Goal: Task Accomplishment & Management: Manage account settings

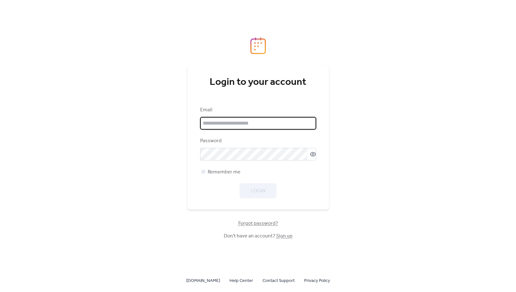
type input "**********"
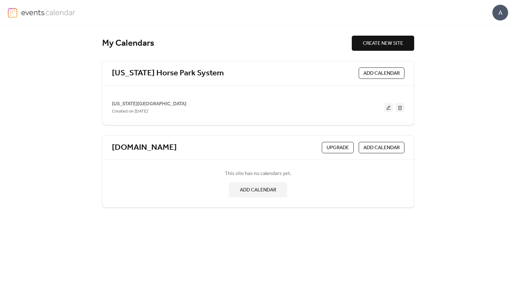
click at [318, 184] on div "This site has no calendars yet. ADD CALENDAR" at bounding box center [258, 184] width 293 height 38
click at [299, 149] on div "[DOMAIN_NAME]" at bounding box center [215, 148] width 207 height 10
click at [182, 147] on icon at bounding box center [182, 148] width 2 height 2
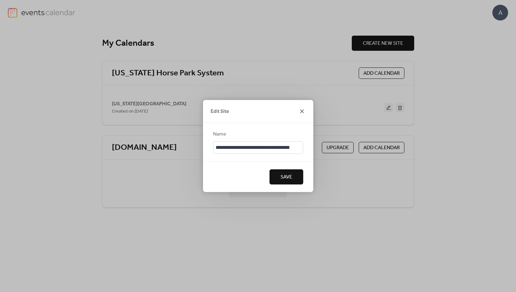
click at [303, 109] on icon at bounding box center [302, 111] width 4 height 4
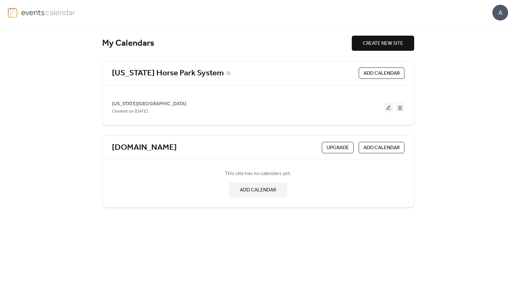
click at [192, 74] on link "[US_STATE] Horse Park System" at bounding box center [168, 73] width 112 height 10
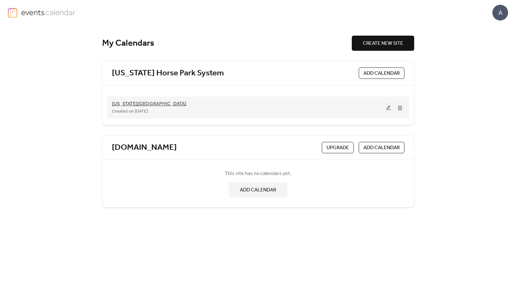
click at [127, 103] on span "[US_STATE][GEOGRAPHIC_DATA]" at bounding box center [149, 104] width 74 height 8
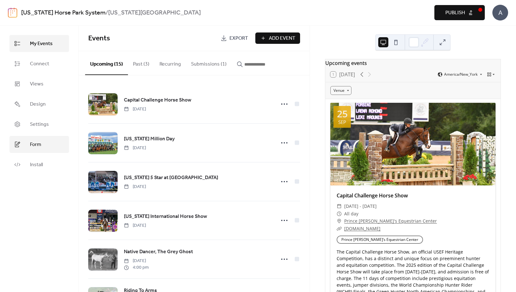
click at [36, 141] on span "Form" at bounding box center [35, 145] width 11 height 8
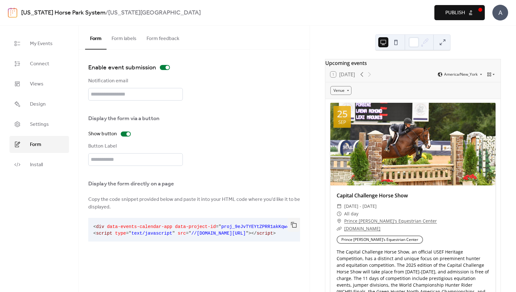
click at [163, 36] on button "Form feedback" at bounding box center [163, 37] width 43 height 23
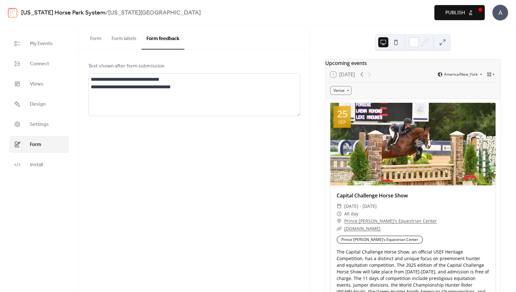
click at [129, 38] on button "Form labels" at bounding box center [124, 37] width 35 height 23
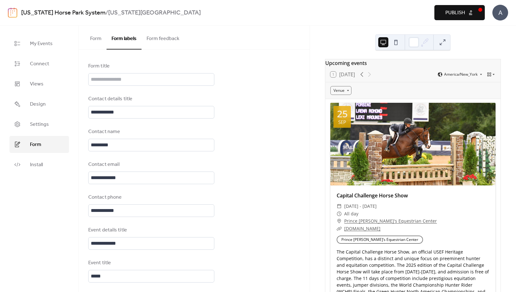
click at [99, 40] on button "Form" at bounding box center [95, 37] width 21 height 23
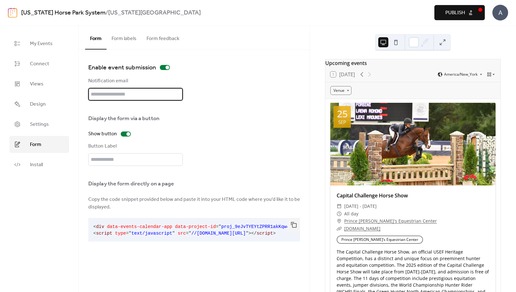
click at [96, 94] on input "text" at bounding box center [135, 94] width 95 height 13
click at [43, 122] on span "Settings" at bounding box center [39, 125] width 19 height 8
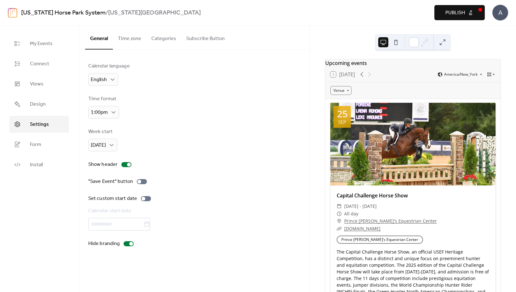
click at [129, 40] on button "Time zone" at bounding box center [129, 37] width 33 height 23
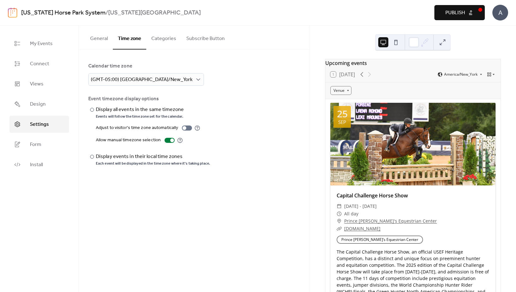
click at [156, 41] on button "Categories" at bounding box center [163, 37] width 35 height 23
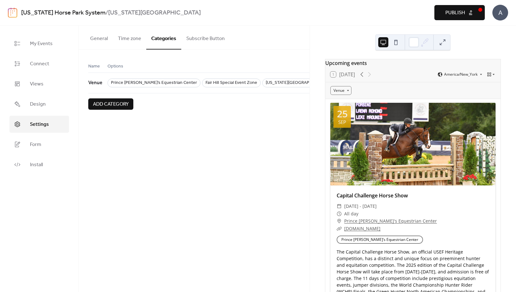
click at [186, 40] on button "Subscribe Button" at bounding box center [205, 37] width 49 height 23
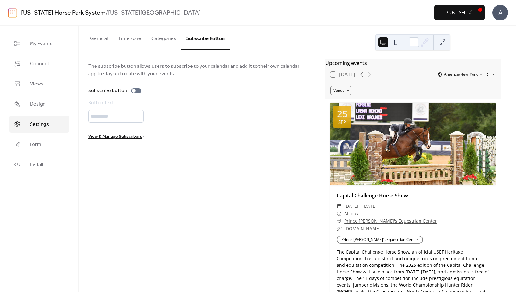
click at [96, 43] on button "General" at bounding box center [99, 37] width 28 height 23
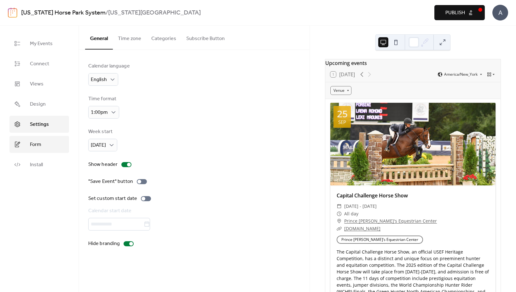
click at [37, 145] on span "Form" at bounding box center [35, 145] width 11 height 8
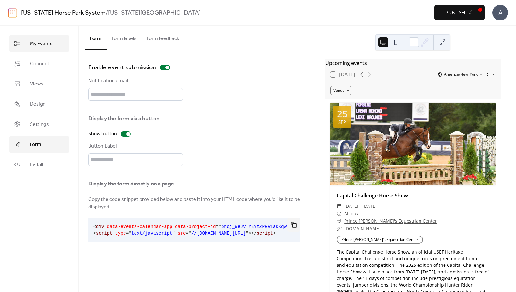
click at [35, 41] on span "My Events" at bounding box center [41, 44] width 23 height 8
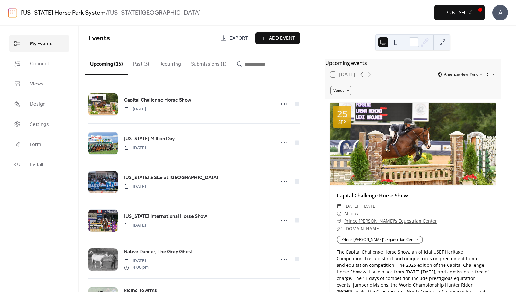
click at [140, 63] on button "Past (3)" at bounding box center [141, 62] width 26 height 23
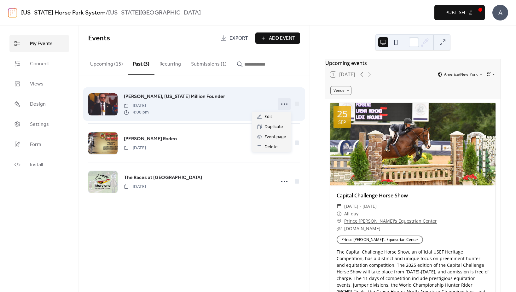
click at [284, 105] on icon at bounding box center [284, 104] width 10 height 10
click at [296, 103] on div at bounding box center [297, 104] width 4 height 4
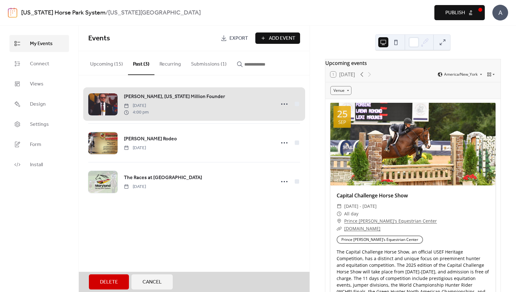
click at [296, 103] on div "[PERSON_NAME], [US_STATE] Million Founder [DATE] 4:00 pm" at bounding box center [194, 104] width 212 height 38
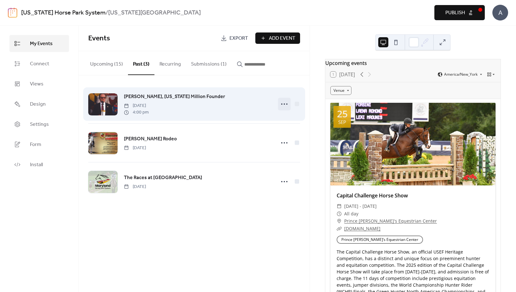
click at [284, 104] on circle at bounding box center [284, 103] width 1 height 1
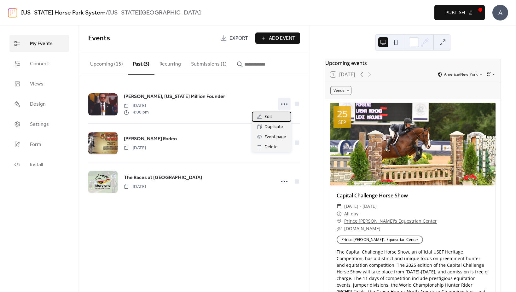
click at [272, 116] on div "Edit" at bounding box center [271, 117] width 39 height 10
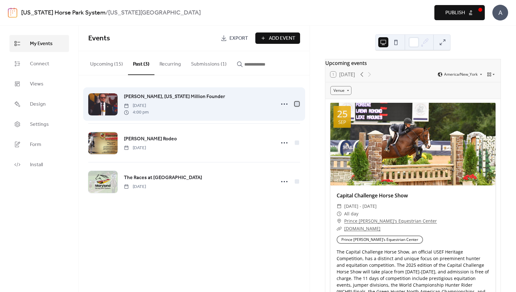
click at [296, 104] on div at bounding box center [297, 104] width 4 height 4
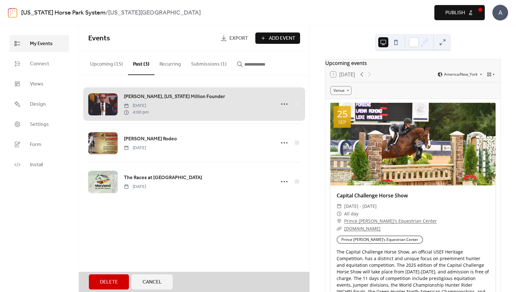
click at [296, 104] on div "[PERSON_NAME], [US_STATE] Million Founder [DATE] 4:00 pm" at bounding box center [194, 104] width 212 height 38
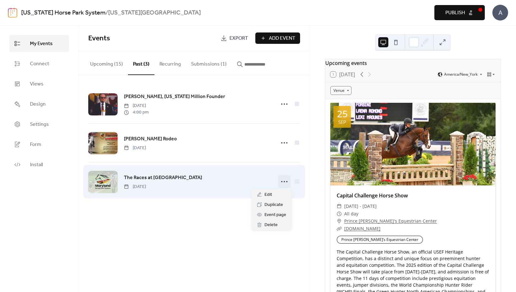
click at [283, 181] on icon at bounding box center [284, 182] width 10 height 10
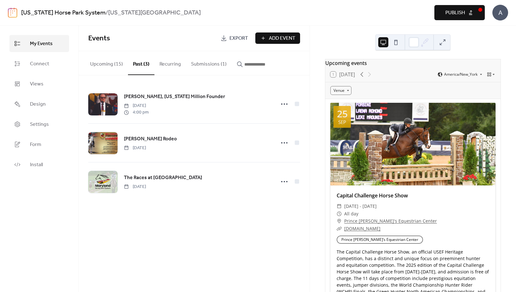
click at [311, 158] on div "Upcoming events 1 [DATE] America/New_York Venue [DATE] Capital Challenge Horse …" at bounding box center [413, 159] width 206 height 266
click at [203, 63] on button "Submissions (1)" at bounding box center [209, 62] width 46 height 23
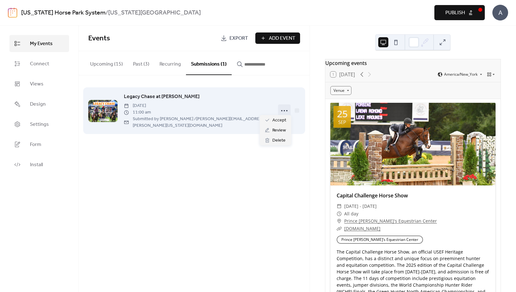
click at [286, 107] on icon at bounding box center [284, 111] width 10 height 10
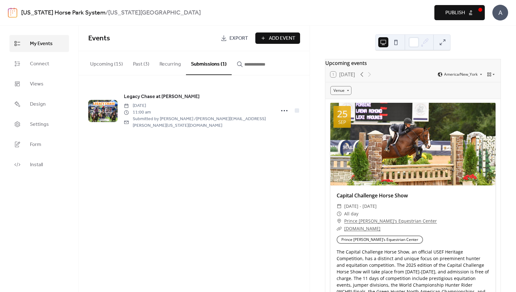
click at [299, 64] on div "Upcoming (15) Past (3) Recurring Submissions (1)" at bounding box center [194, 63] width 231 height 24
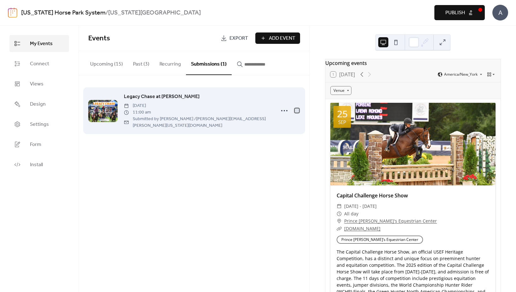
click at [299, 108] on div at bounding box center [297, 110] width 4 height 4
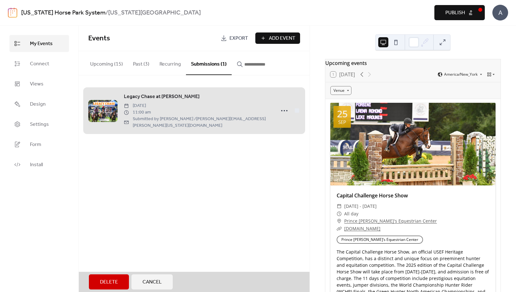
click at [299, 106] on div "Legacy Chase at [PERSON_NAME] [DATE] 11:00 am Submitted by [PERSON_NAME] / [PER…" at bounding box center [194, 111] width 212 height 52
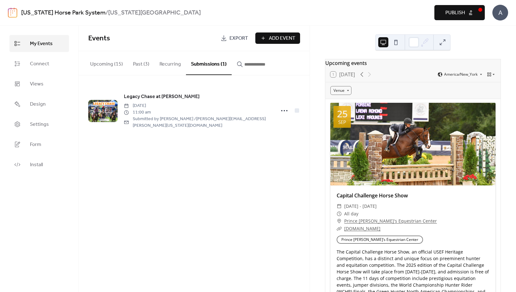
click at [140, 64] on button "Past (3)" at bounding box center [141, 62] width 26 height 23
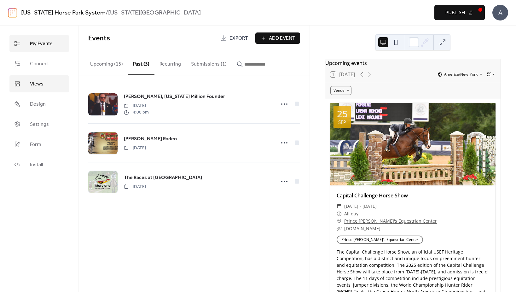
click at [34, 87] on span "Views" at bounding box center [37, 84] width 14 height 8
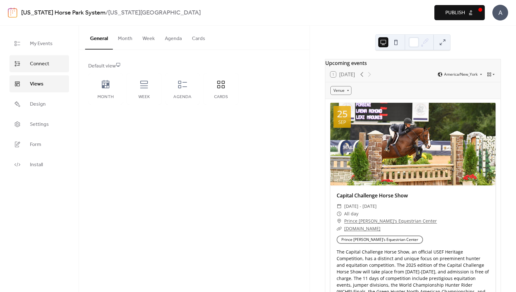
click at [41, 64] on span "Connect" at bounding box center [39, 64] width 19 height 8
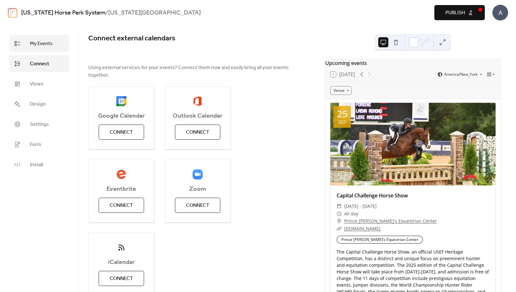
click at [40, 43] on span "My Events" at bounding box center [41, 44] width 23 height 8
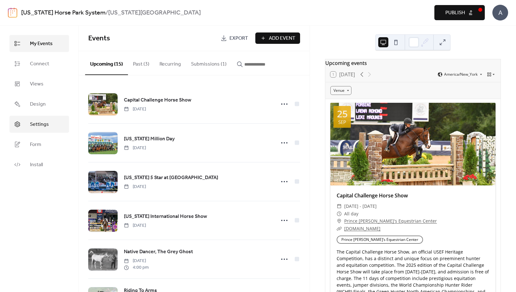
click at [35, 124] on span "Settings" at bounding box center [39, 125] width 19 height 8
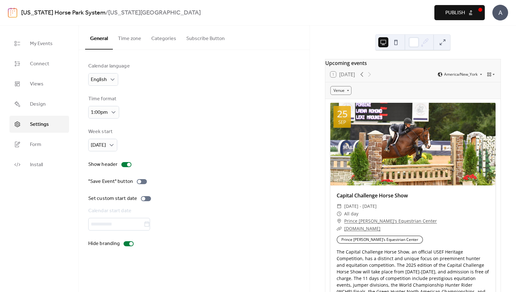
click at [128, 38] on button "Time zone" at bounding box center [129, 37] width 33 height 23
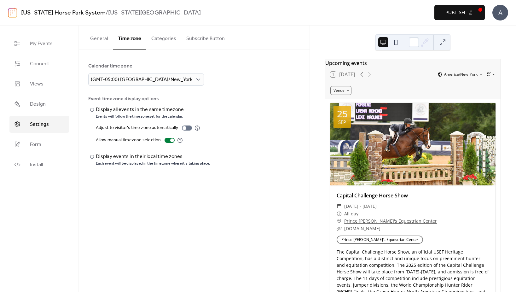
click at [166, 38] on button "Categories" at bounding box center [163, 37] width 35 height 23
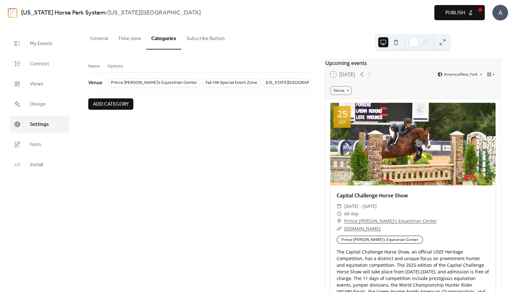
click at [111, 67] on span "Options" at bounding box center [116, 67] width 16 height 8
click at [93, 66] on span "Name" at bounding box center [94, 67] width 12 height 8
click at [117, 65] on span "Options" at bounding box center [116, 67] width 16 height 8
click at [35, 42] on span "My Events" at bounding box center [41, 44] width 23 height 8
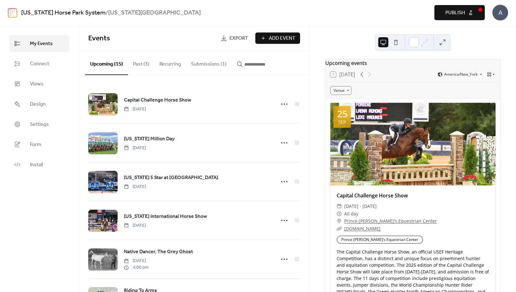
click at [138, 65] on button "Past (3)" at bounding box center [141, 62] width 26 height 23
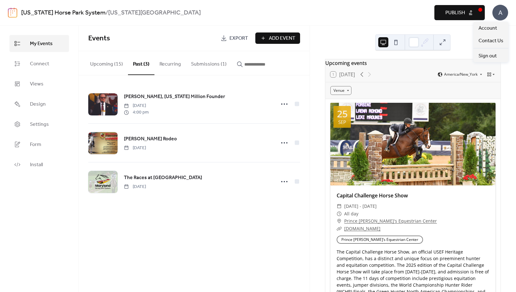
click at [501, 11] on div "A" at bounding box center [501, 13] width 16 height 16
click at [336, 26] on div "Upcoming events 1 [DATE] America/New_York Venue [DATE] Capital Challenge Horse …" at bounding box center [413, 159] width 206 height 266
click at [497, 15] on div "A" at bounding box center [501, 13] width 16 height 16
click at [497, 14] on div "A" at bounding box center [501, 13] width 16 height 16
click at [203, 70] on button "Submissions (1)" at bounding box center [209, 62] width 46 height 23
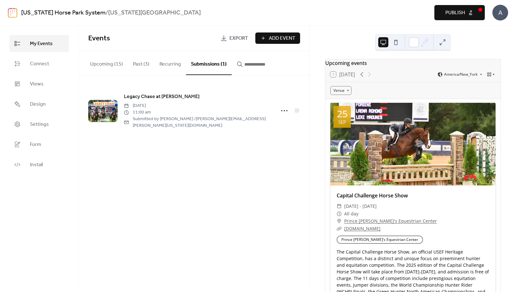
click at [69, 15] on link "[US_STATE] Horse Park System" at bounding box center [63, 13] width 85 height 12
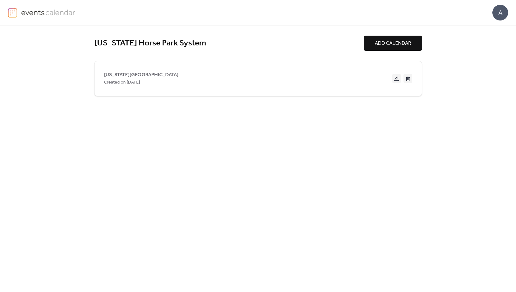
click at [69, 14] on img at bounding box center [48, 12] width 55 height 9
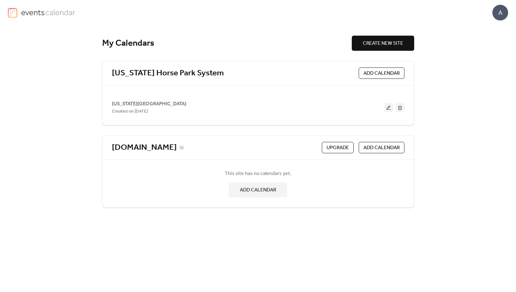
click at [125, 149] on link "[DOMAIN_NAME]" at bounding box center [144, 148] width 65 height 10
click at [184, 148] on icon at bounding box center [181, 147] width 4 height 4
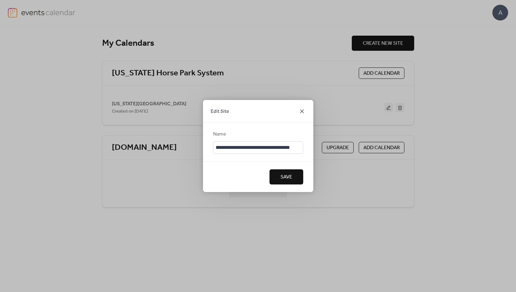
click at [299, 112] on icon at bounding box center [302, 112] width 8 height 8
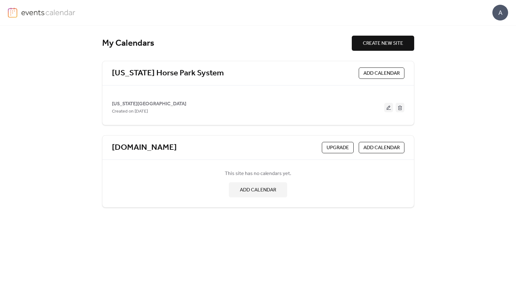
click at [11, 11] on img at bounding box center [12, 13] width 9 height 10
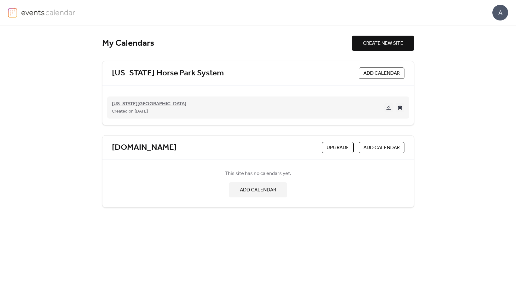
click at [143, 106] on span "[US_STATE][GEOGRAPHIC_DATA]" at bounding box center [149, 104] width 74 height 8
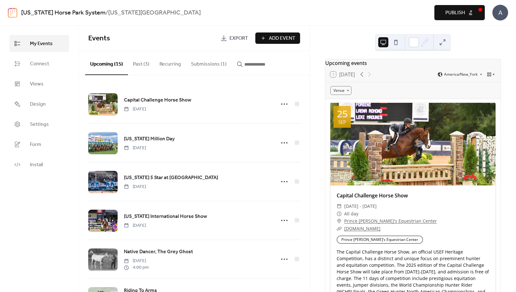
click at [492, 76] on icon at bounding box center [494, 75] width 4 height 4
click at [498, 54] on div "Upcoming events 1 [DATE] America/New_York Venue [DATE] Capital Challenge Horse …" at bounding box center [413, 159] width 206 height 266
click at [398, 42] on button at bounding box center [396, 42] width 10 height 10
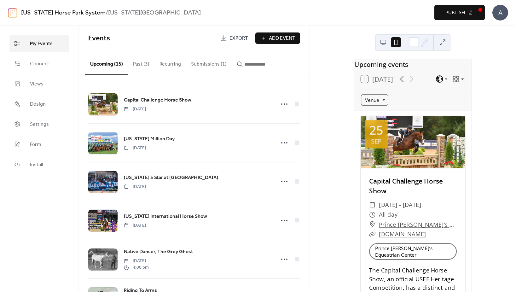
click at [385, 43] on button at bounding box center [383, 42] width 10 height 10
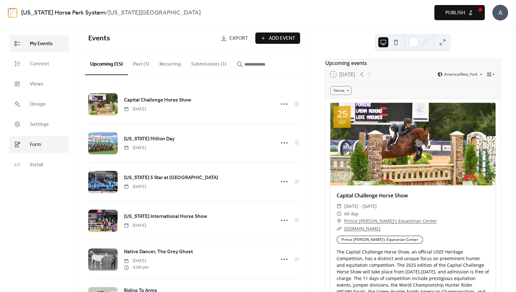
click at [30, 144] on span "Form" at bounding box center [35, 145] width 11 height 8
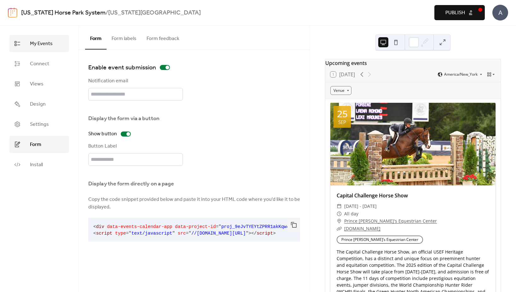
click at [42, 44] on span "My Events" at bounding box center [41, 44] width 23 height 8
